Goal: Information Seeking & Learning: Learn about a topic

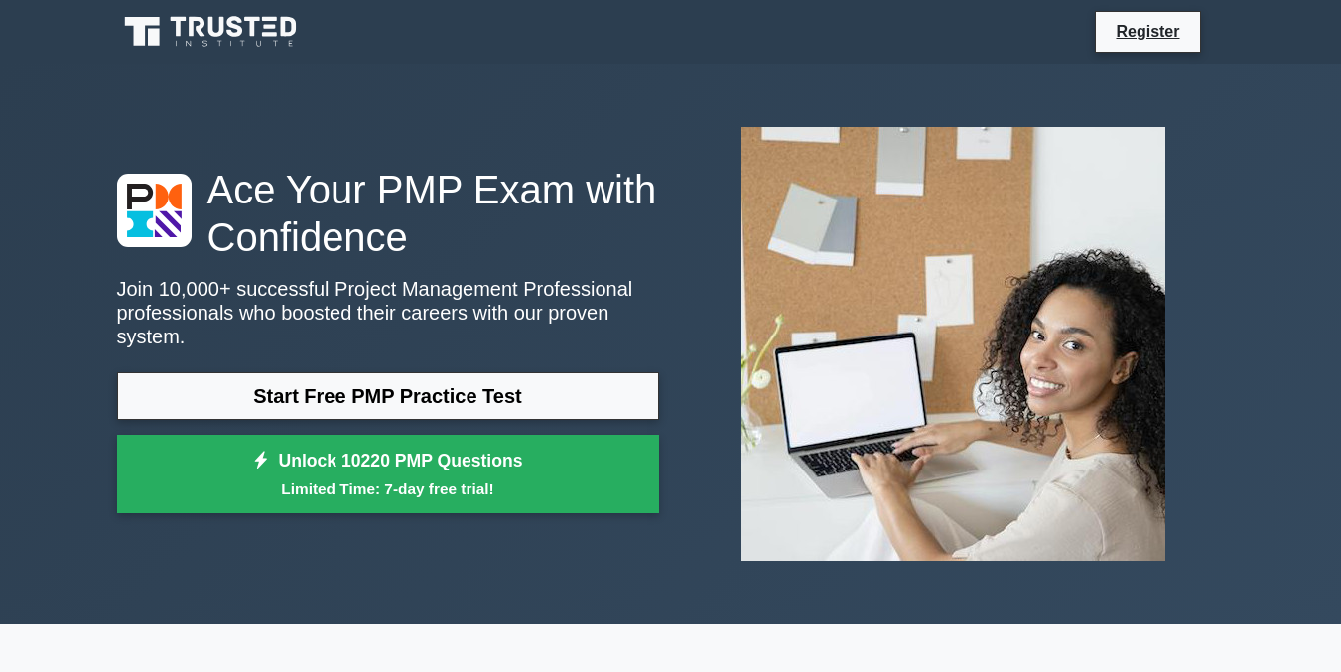
click at [459, 372] on link "Start Free PMP Practice Test" at bounding box center [388, 396] width 542 height 48
drag, startPoint x: 0, startPoint y: 0, endPoint x: 459, endPoint y: 372, distance: 590.7
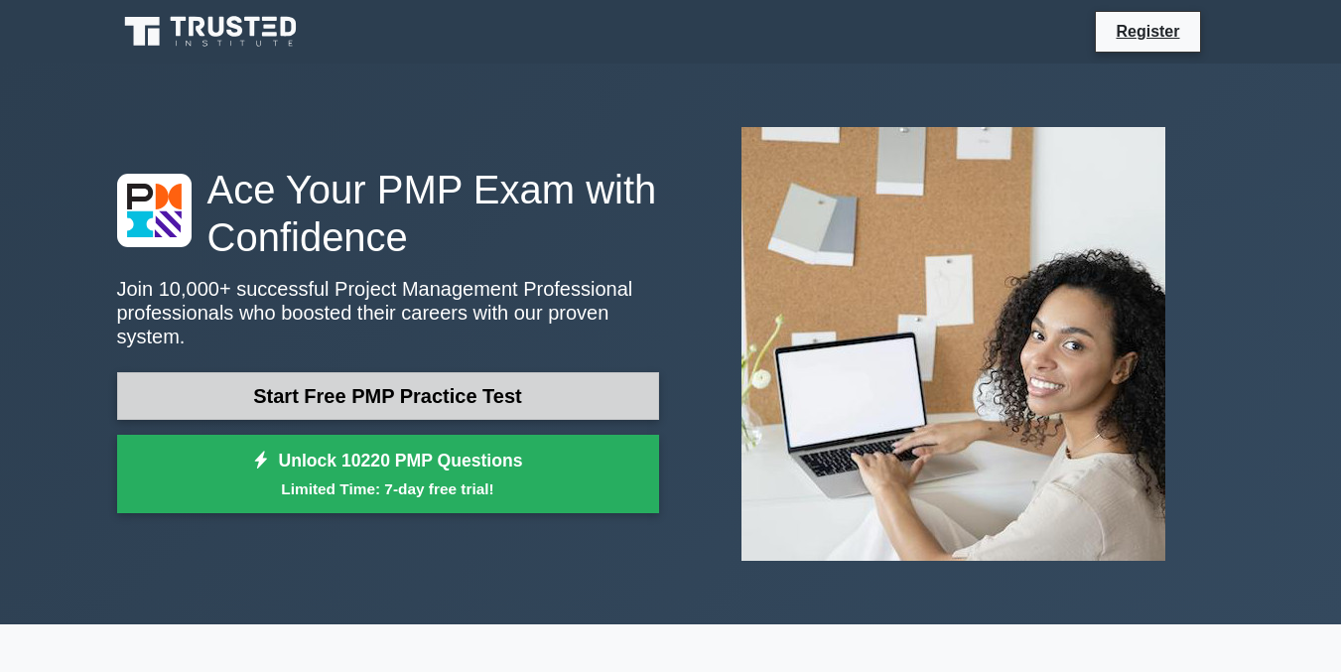
click at [459, 372] on link "Start Free PMP Practice Test" at bounding box center [388, 396] width 542 height 48
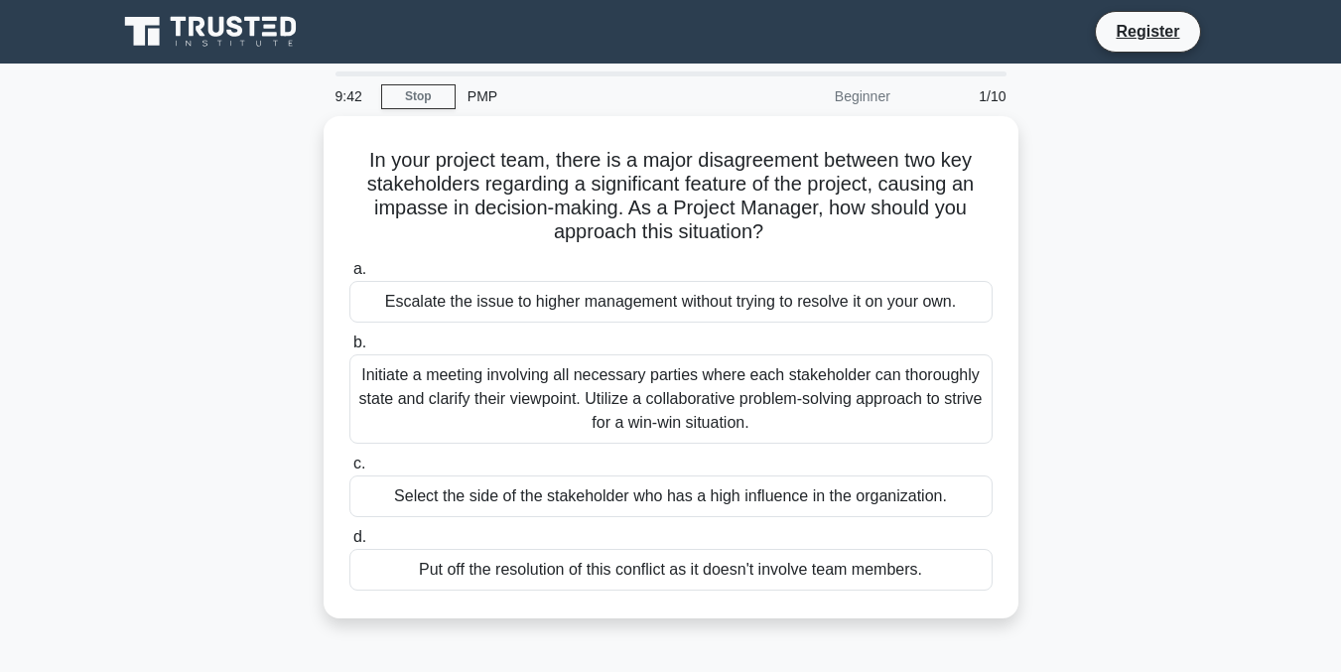
click at [462, 421] on div "Initiate a meeting involving all necessary parties where each stakeholder can t…" at bounding box center [670, 398] width 643 height 89
click at [349, 349] on input "b. Initiate a meeting involving all necessary parties where each stakeholder ca…" at bounding box center [349, 343] width 0 height 13
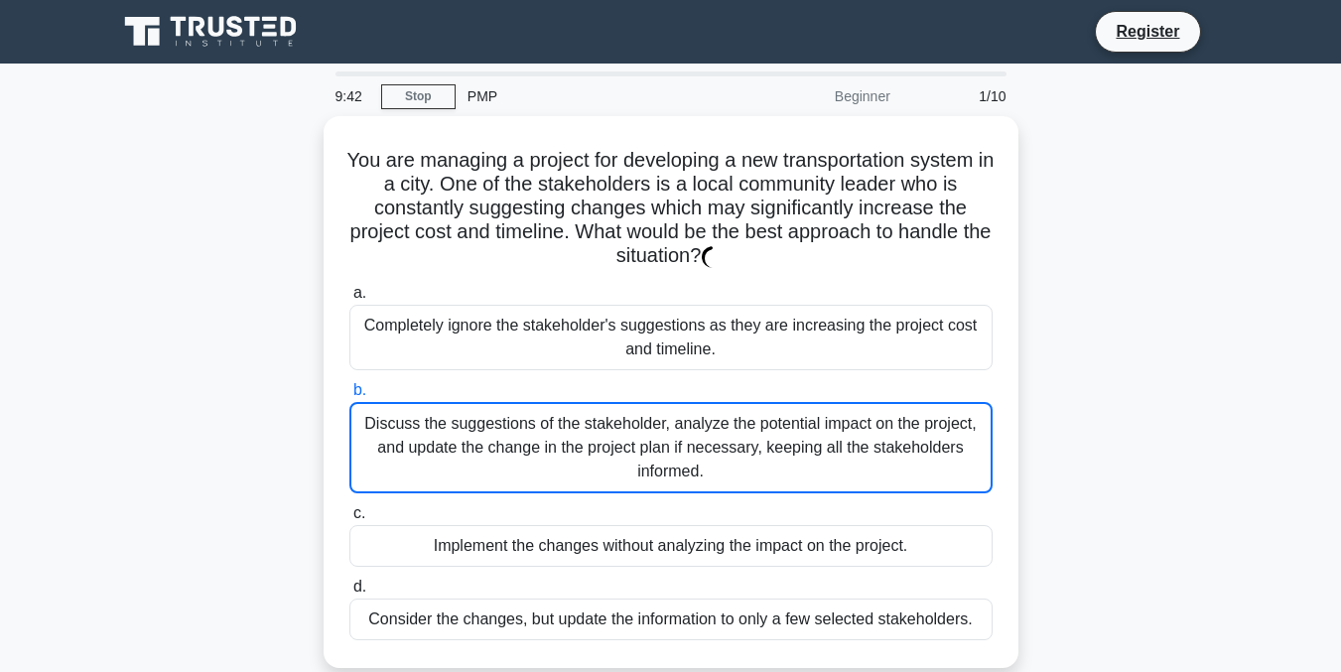
click at [462, 421] on div "Discuss the suggestions of the stakeholder, analyze the potential impact on the…" at bounding box center [670, 447] width 643 height 91
click at [349, 397] on input "b. Discuss the suggestions of the stakeholder, analyze the potential impact on …" at bounding box center [349, 390] width 0 height 13
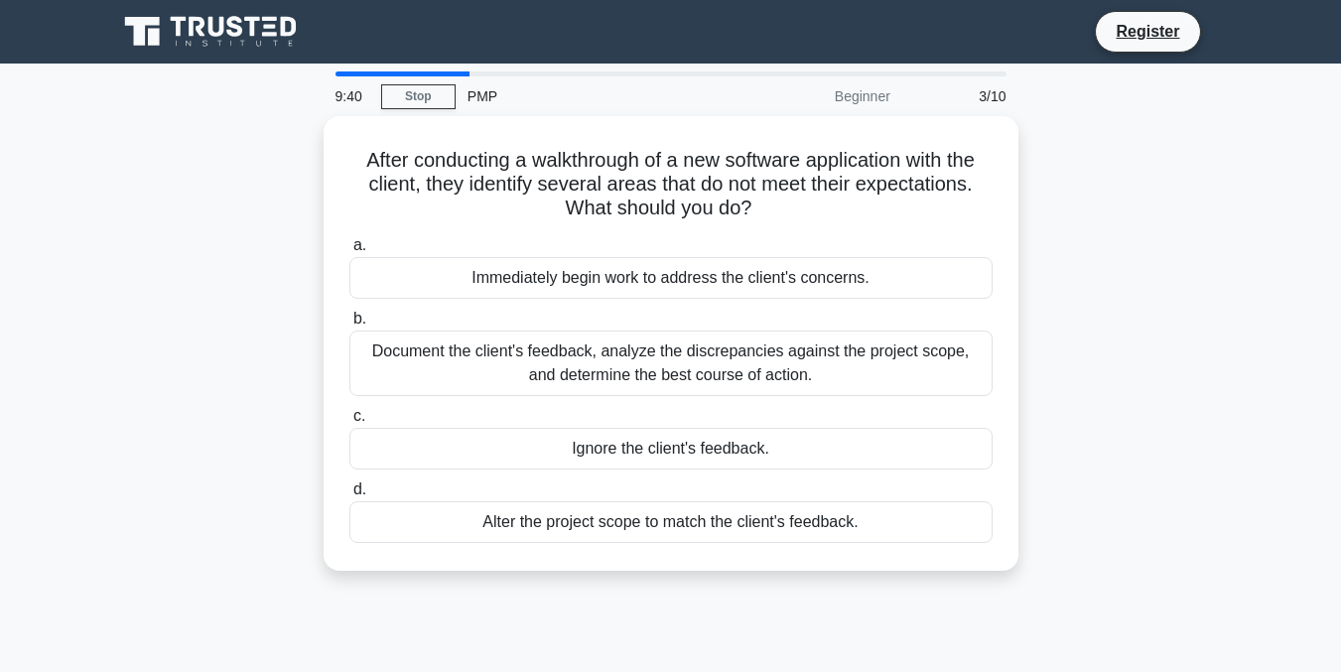
scroll to position [7, 0]
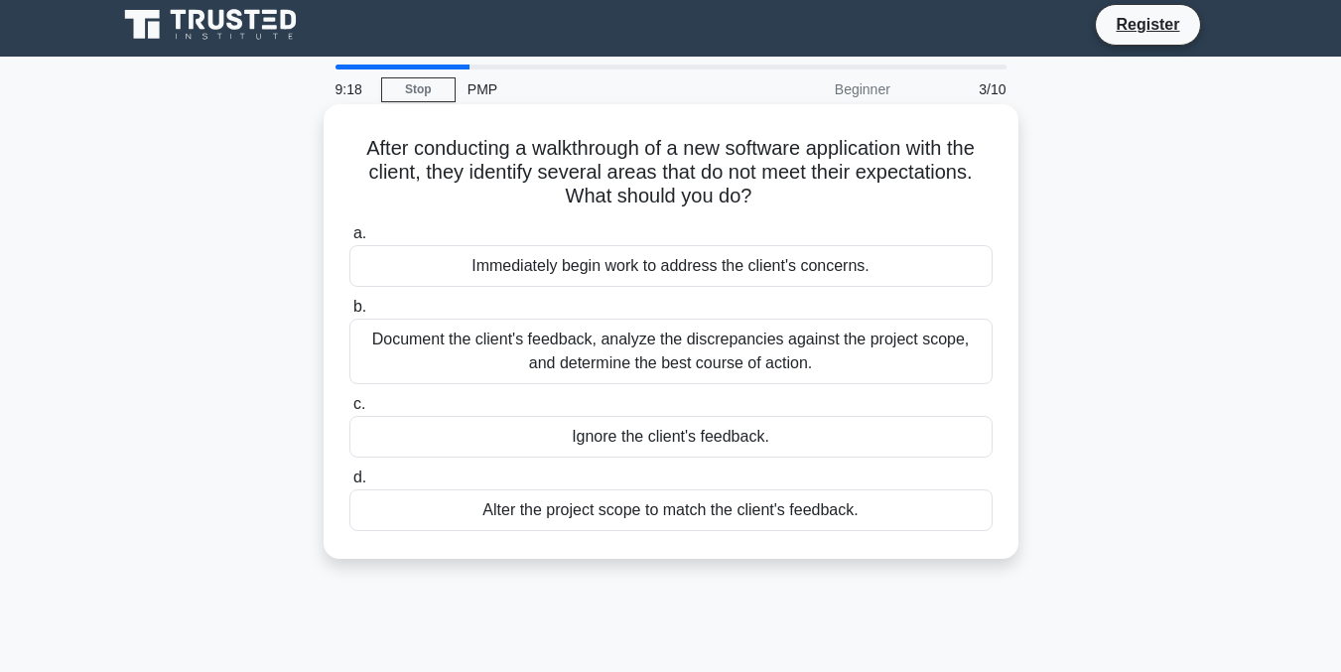
click at [486, 508] on div "Alter the project scope to match the client's feedback." at bounding box center [670, 510] width 643 height 42
click at [349, 484] on input "d. Alter the project scope to match the client's feedback." at bounding box center [349, 478] width 0 height 13
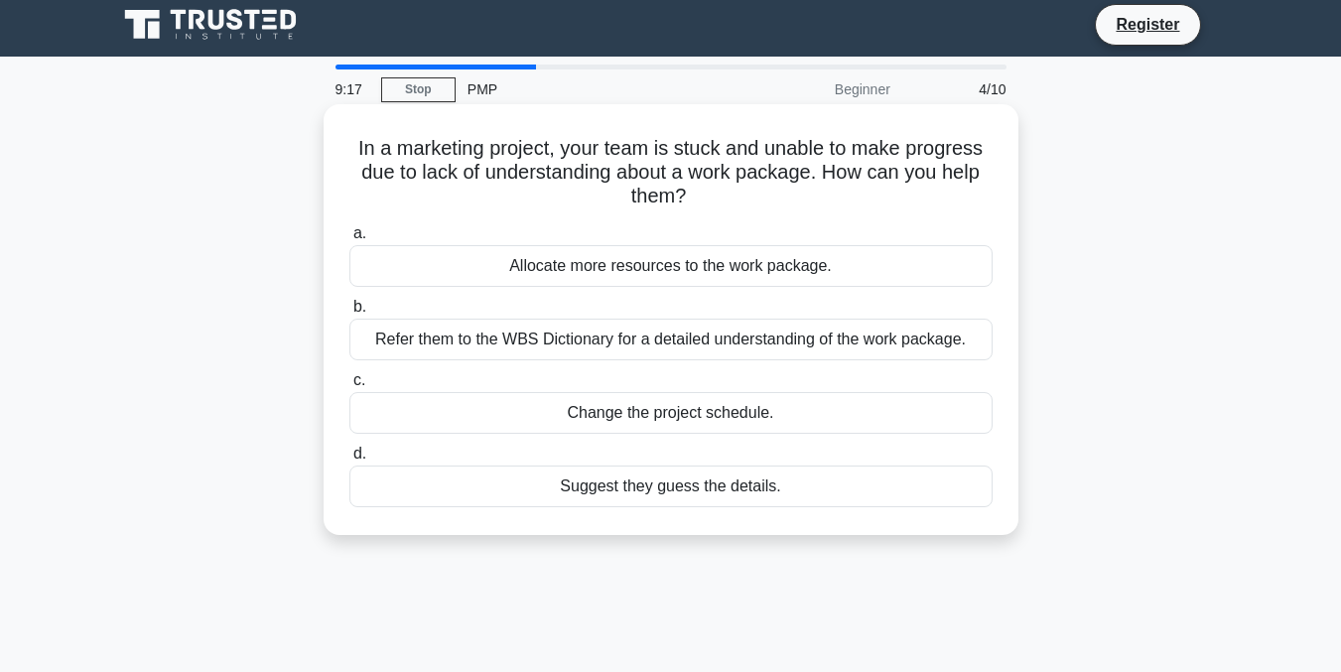
scroll to position [0, 0]
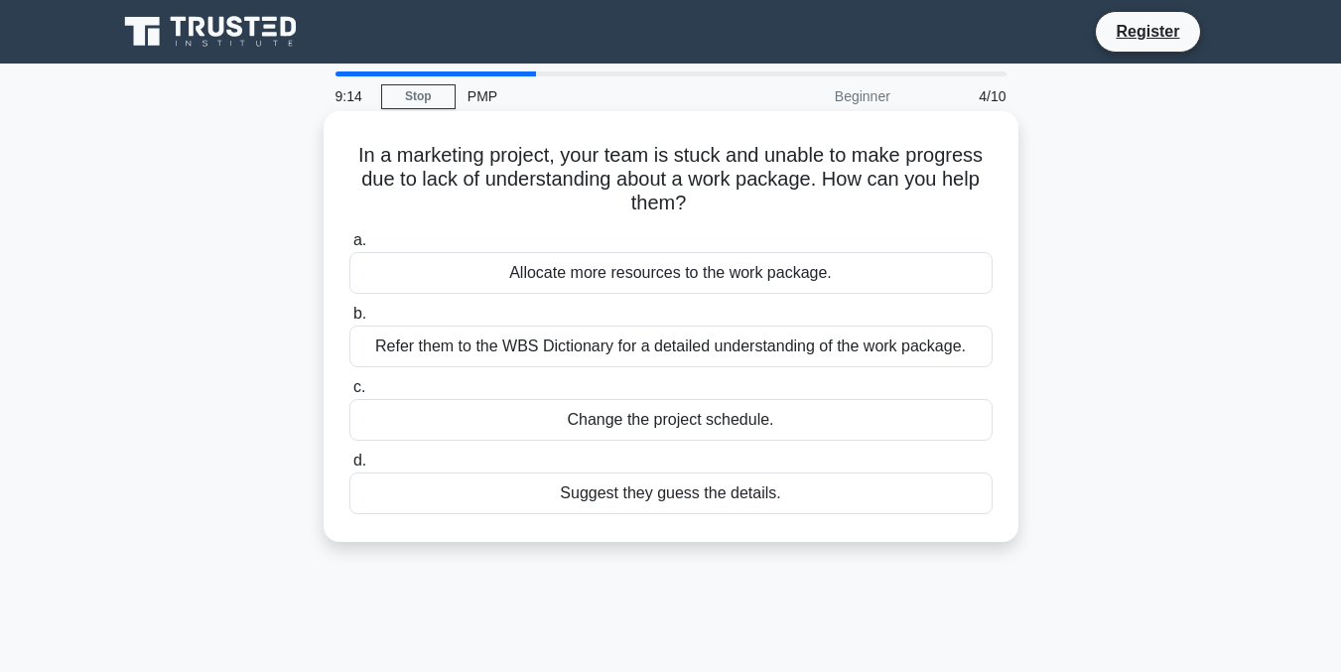
click at [486, 412] on div "Change the project schedule." at bounding box center [670, 420] width 643 height 42
click at [349, 394] on input "c. Change the project schedule." at bounding box center [349, 387] width 0 height 13
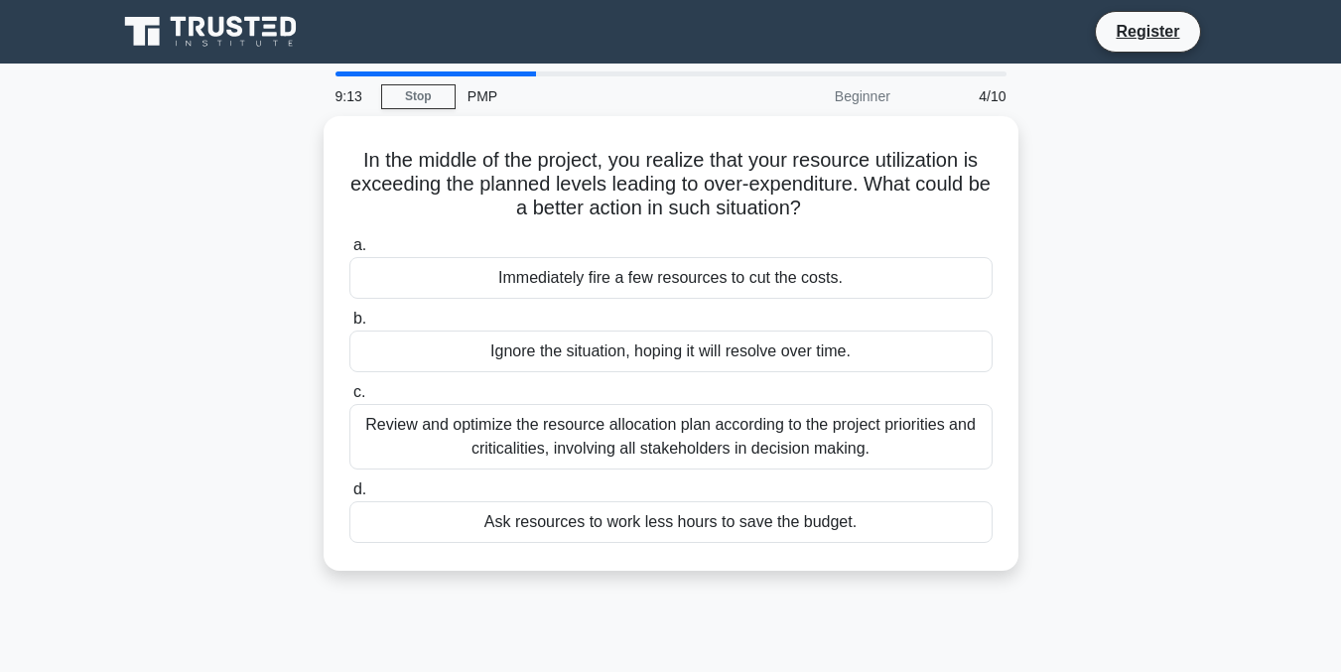
click at [486, 412] on div "Review and optimize the resource allocation plan according to the project prior…" at bounding box center [670, 437] width 643 height 66
click at [349, 399] on input "c. Review and optimize the resource allocation plan according to the project pr…" at bounding box center [349, 392] width 0 height 13
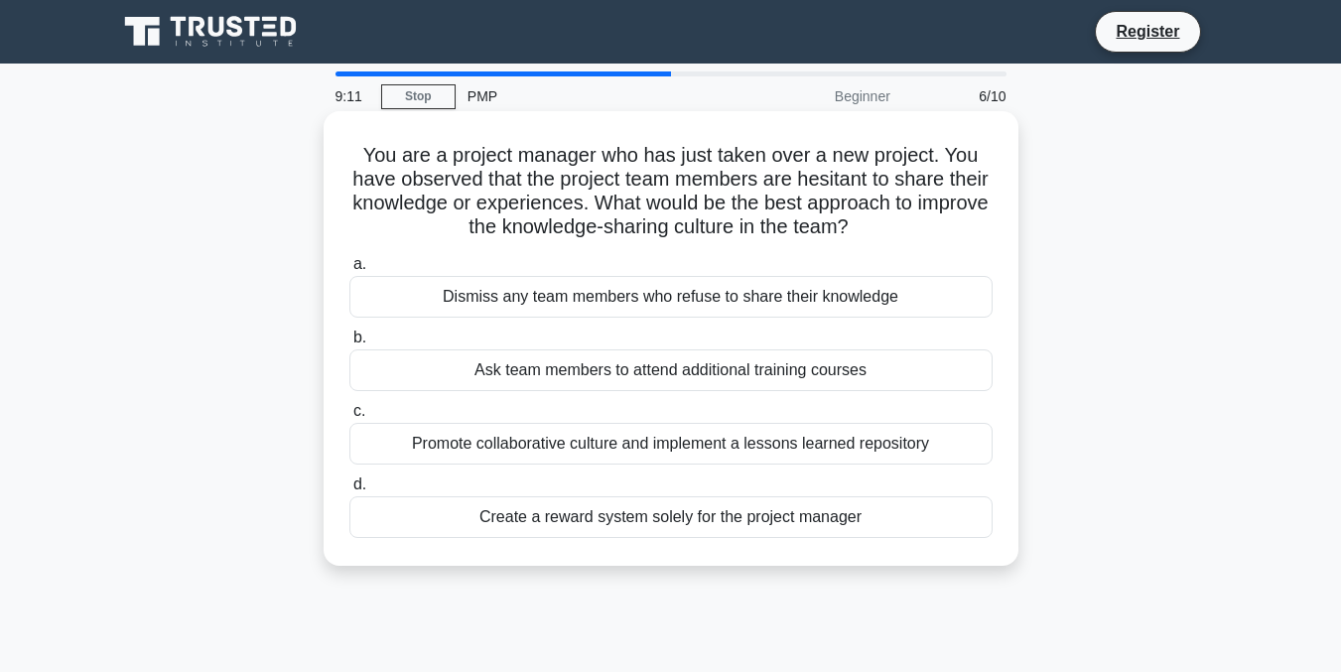
click at [485, 381] on div "Ask team members to attend additional training courses" at bounding box center [670, 370] width 643 height 42
click at [349, 344] on input "b. Ask team members to attend additional training courses" at bounding box center [349, 338] width 0 height 13
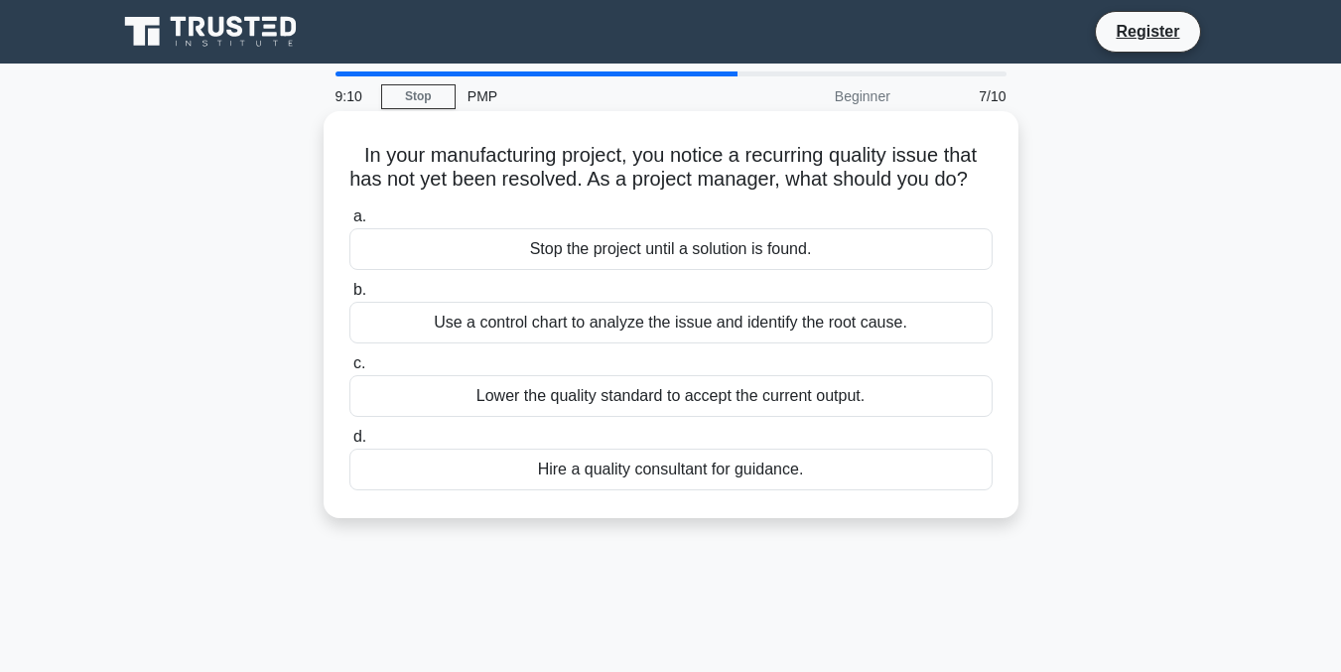
click at [485, 381] on label "c. Lower the quality standard to accept the current output." at bounding box center [670, 384] width 643 height 66
click at [349, 370] on input "c. Lower the quality standard to accept the current output." at bounding box center [349, 363] width 0 height 13
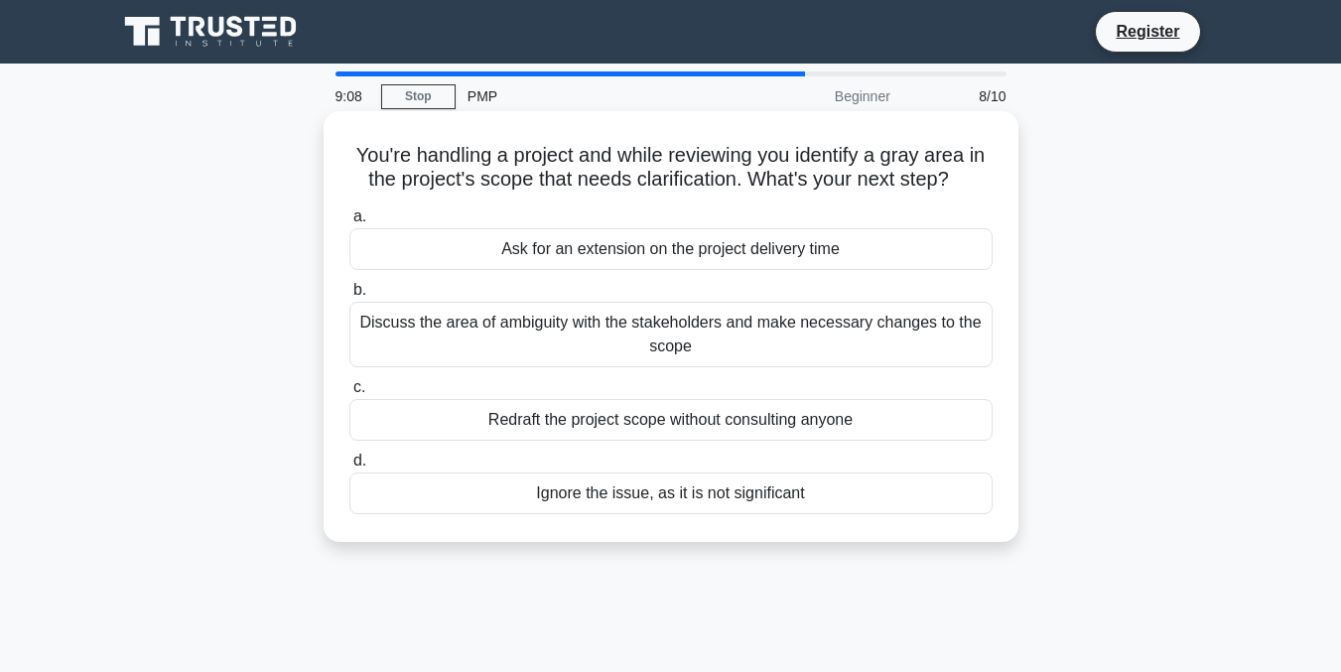
click at [485, 415] on div "Redraft the project scope without consulting anyone" at bounding box center [670, 420] width 643 height 42
click at [349, 394] on input "c. Redraft the project scope without consulting anyone" at bounding box center [349, 387] width 0 height 13
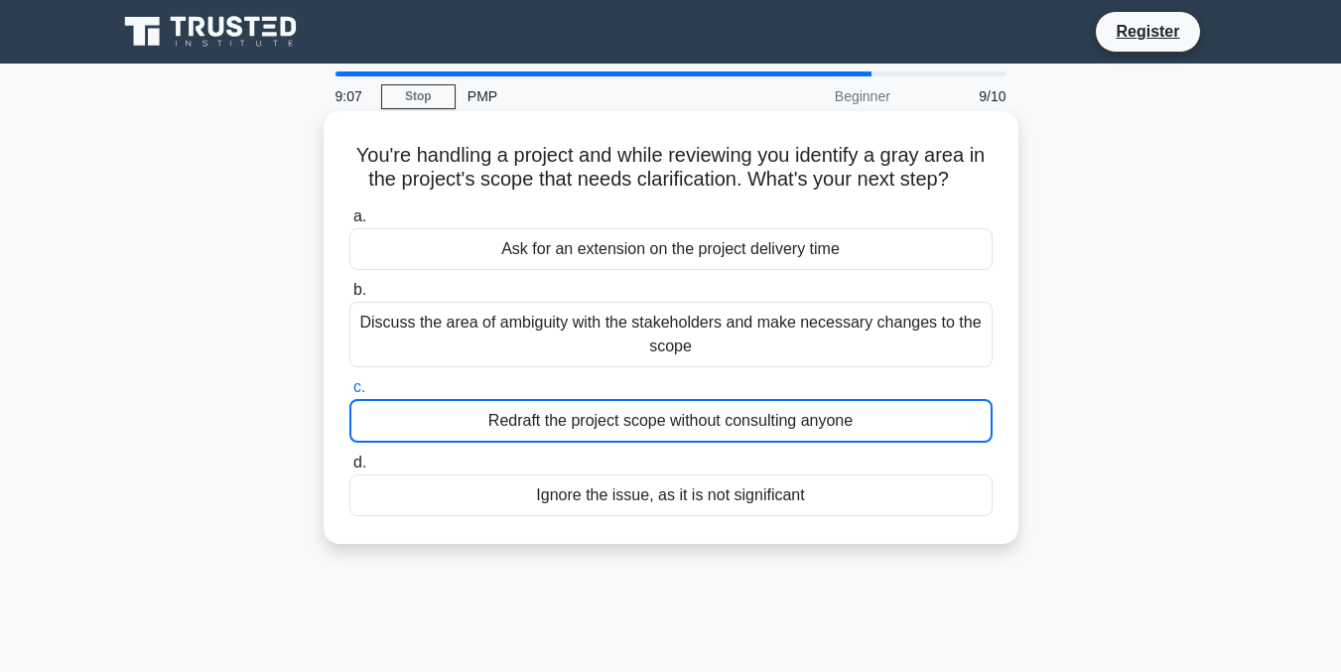
click at [485, 415] on div "Redraft the project scope without consulting anyone" at bounding box center [670, 421] width 643 height 44
click at [349, 394] on input "c. Redraft the project scope without consulting anyone" at bounding box center [349, 387] width 0 height 13
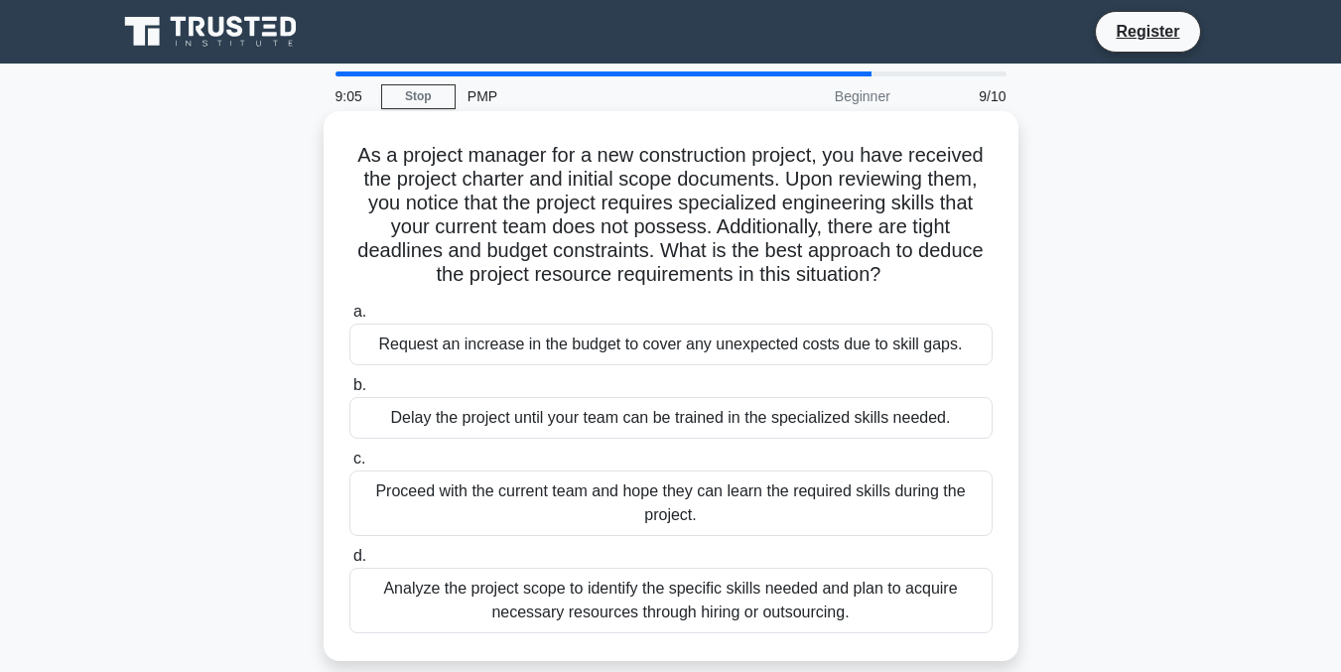
click at [494, 363] on div "Request an increase in the budget to cover any unexpected costs due to skill ga…" at bounding box center [670, 345] width 643 height 42
click at [349, 319] on input "a. Request an increase in the budget to cover any unexpected costs due to skill…" at bounding box center [349, 312] width 0 height 13
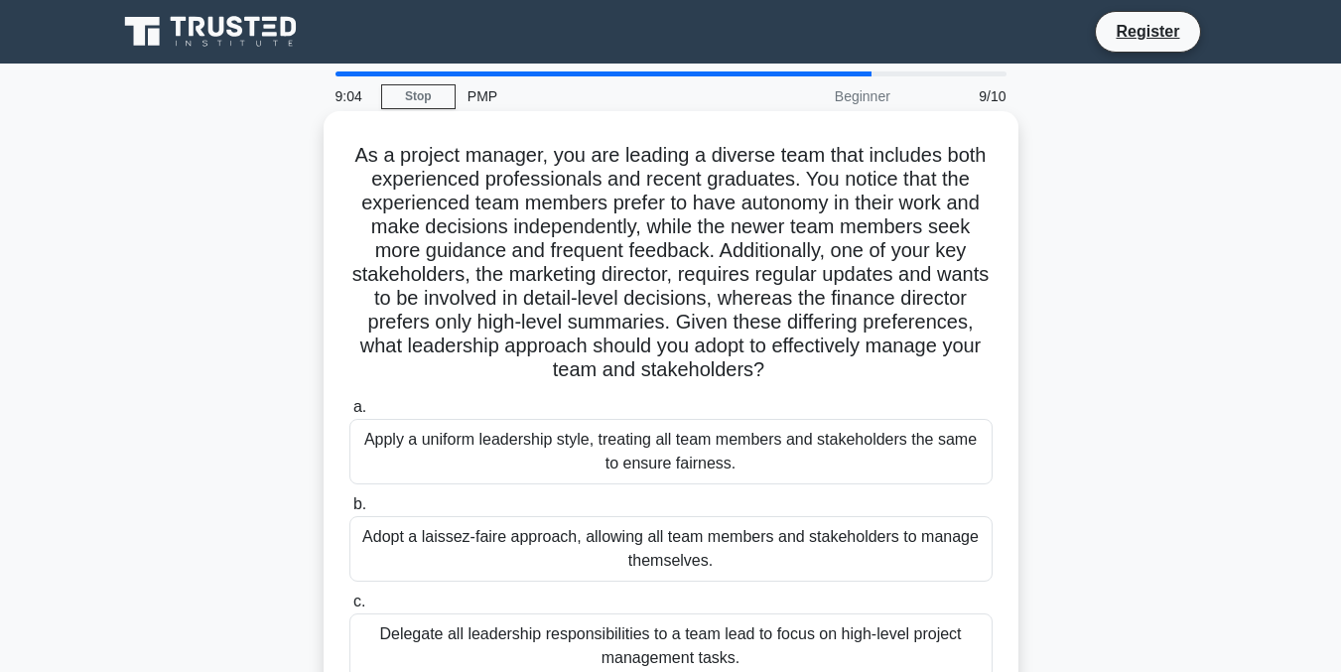
click at [494, 363] on h5 "As a project manager, you are leading a diverse team that includes both experie…" at bounding box center [670, 263] width 647 height 240
click at [498, 444] on div "Apply a uniform leadership style, treating all team members and stakeholders th…" at bounding box center [670, 452] width 643 height 66
click at [349, 414] on input "a. Apply a uniform leadership style, treating all team members and stakeholders…" at bounding box center [349, 407] width 0 height 13
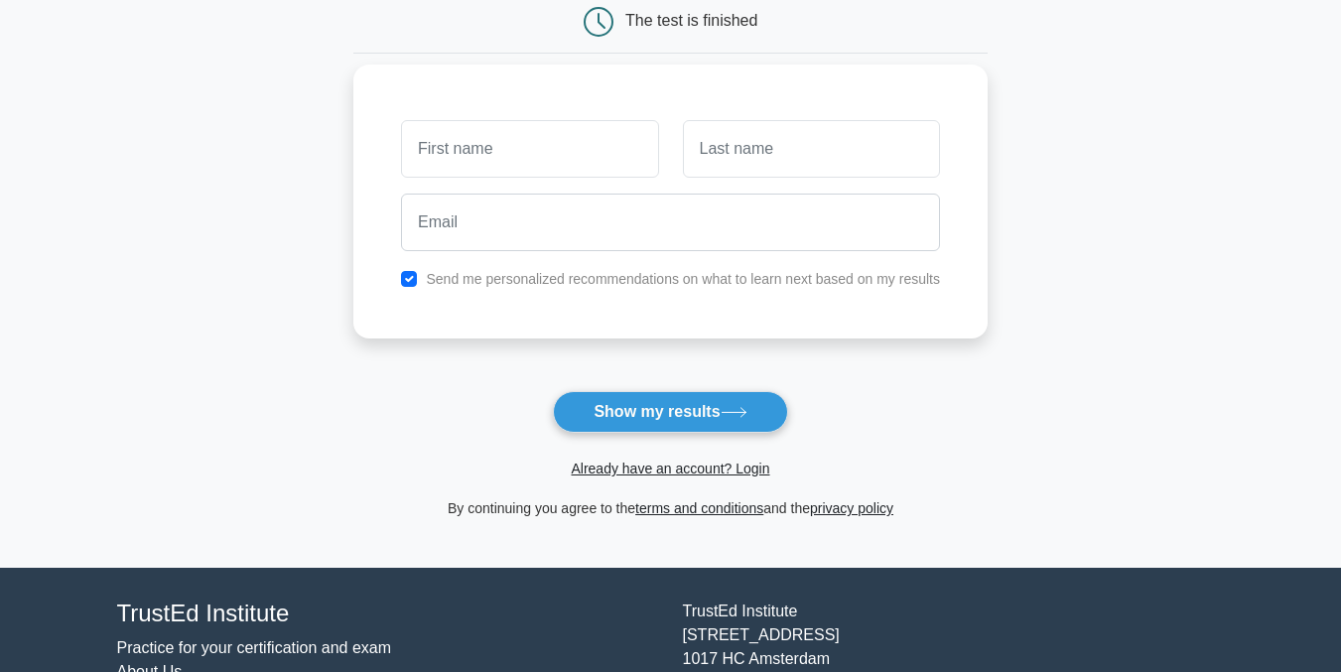
scroll to position [220, 0]
